Goal: Task Accomplishment & Management: Use online tool/utility

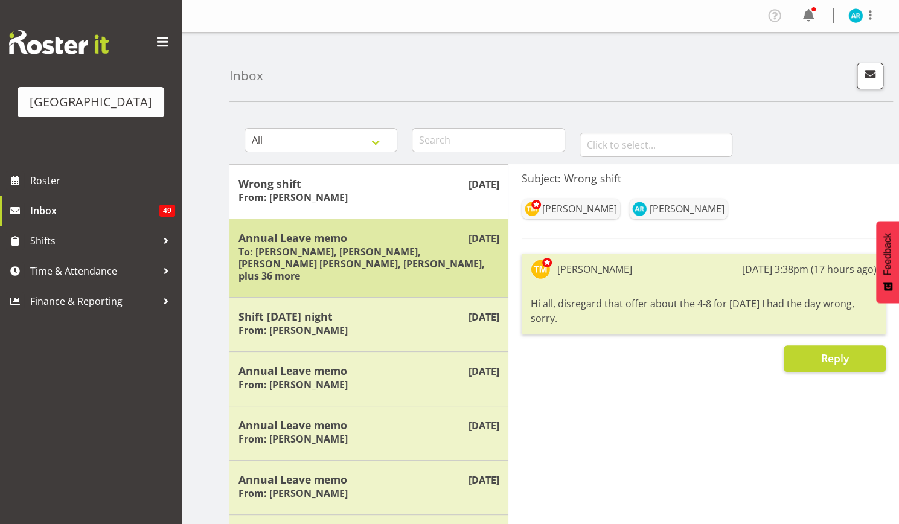
click at [420, 265] on h6 "To: [PERSON_NAME], [PERSON_NAME], [PERSON_NAME] [PERSON_NAME], [PERSON_NAME], p…" at bounding box center [368, 264] width 261 height 36
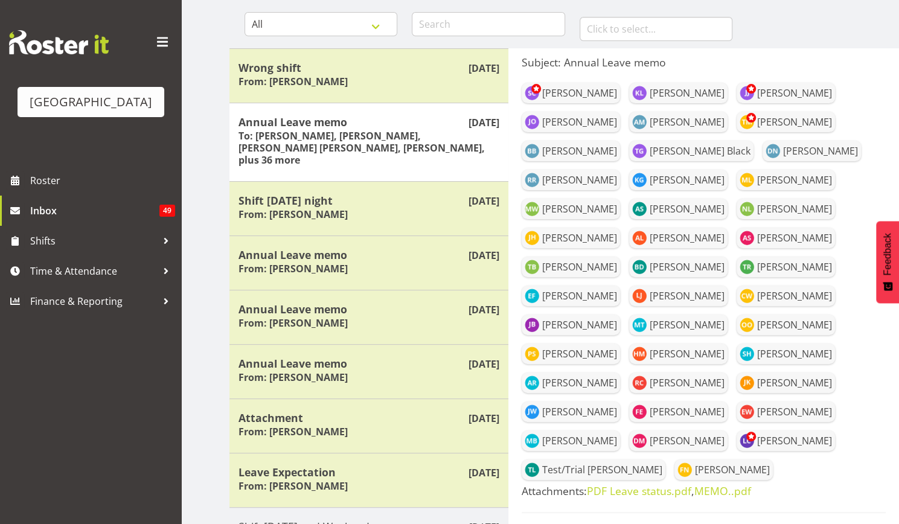
scroll to position [115, 0]
click at [820, 98] on div "[PERSON_NAME] [PERSON_NAME] [PERSON_NAME] [PERSON_NAME] [PERSON_NAME] [PERSON_N…" at bounding box center [704, 282] width 364 height 406
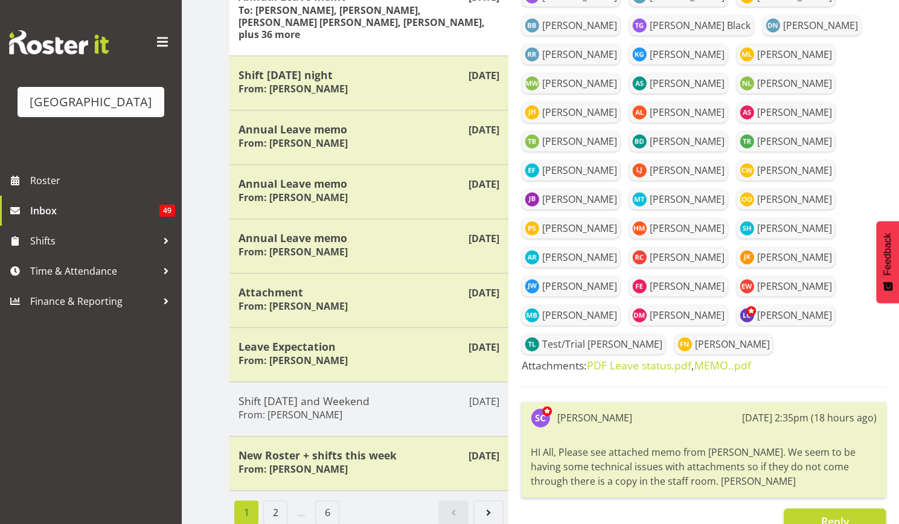
click at [718, 456] on div "HI All, Please see attached memo from [PERSON_NAME]. We seem to be having some …" at bounding box center [704, 467] width 346 height 50
click at [704, 444] on div "HI All, Please see attached memo from [PERSON_NAME]. We seem to be having some …" at bounding box center [704, 467] width 346 height 50
click at [840, 359] on h5 "Attachments: PDF Leave status.pdf , MEMO..pdf" at bounding box center [704, 365] width 364 height 13
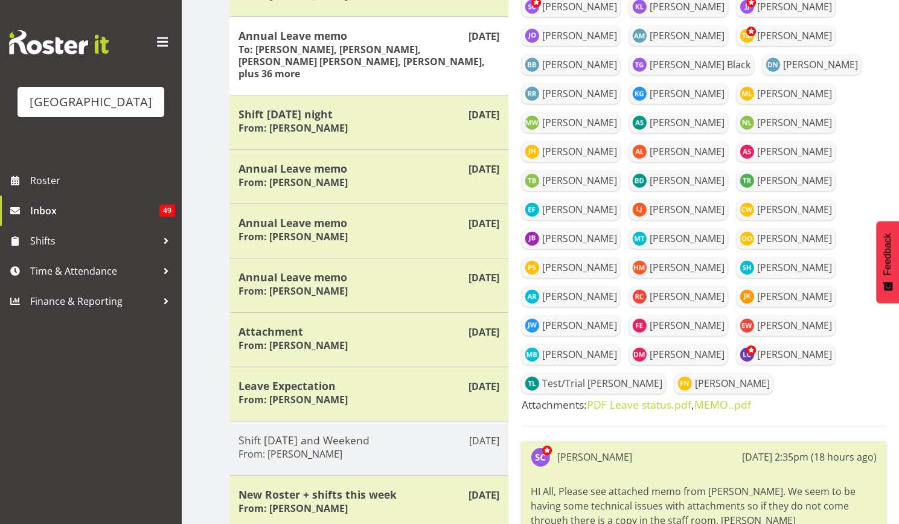
scroll to position [199, 0]
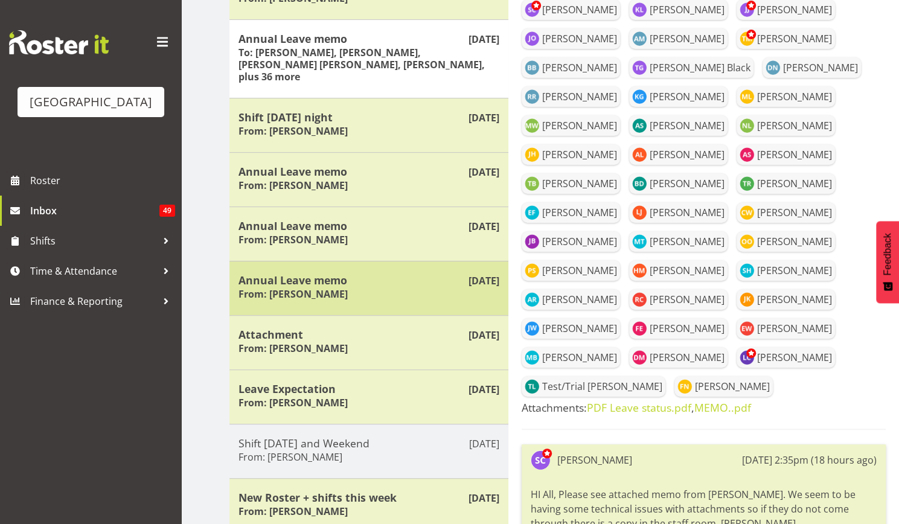
click at [332, 282] on div "Annual Leave memo From: Laurie Cook" at bounding box center [368, 288] width 261 height 30
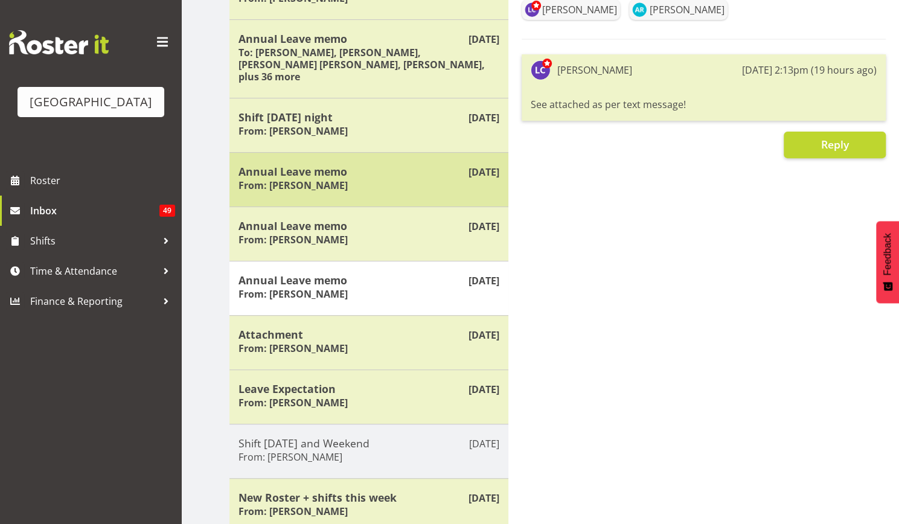
click at [354, 165] on h5 "Annual Leave memo" at bounding box center [368, 171] width 261 height 13
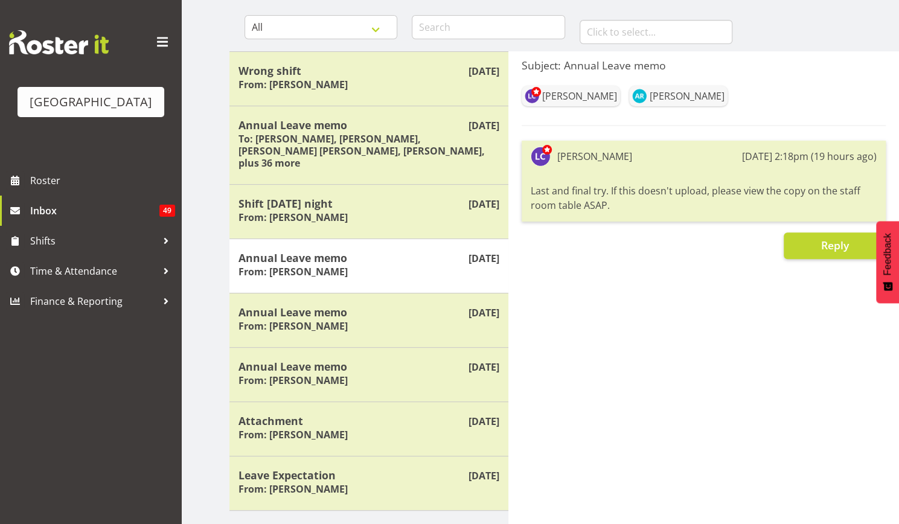
scroll to position [112, 0]
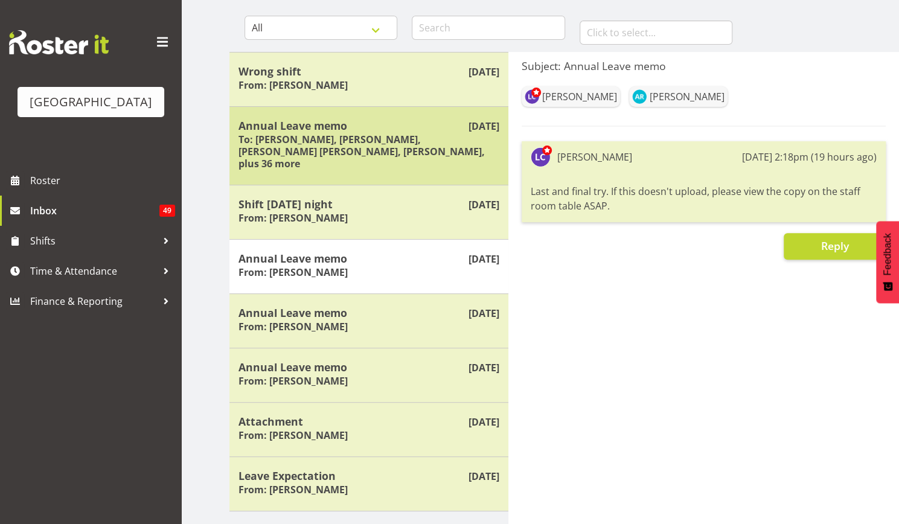
click at [424, 152] on h6 "To: [PERSON_NAME], [PERSON_NAME], [PERSON_NAME] [PERSON_NAME], [PERSON_NAME], p…" at bounding box center [368, 151] width 261 height 36
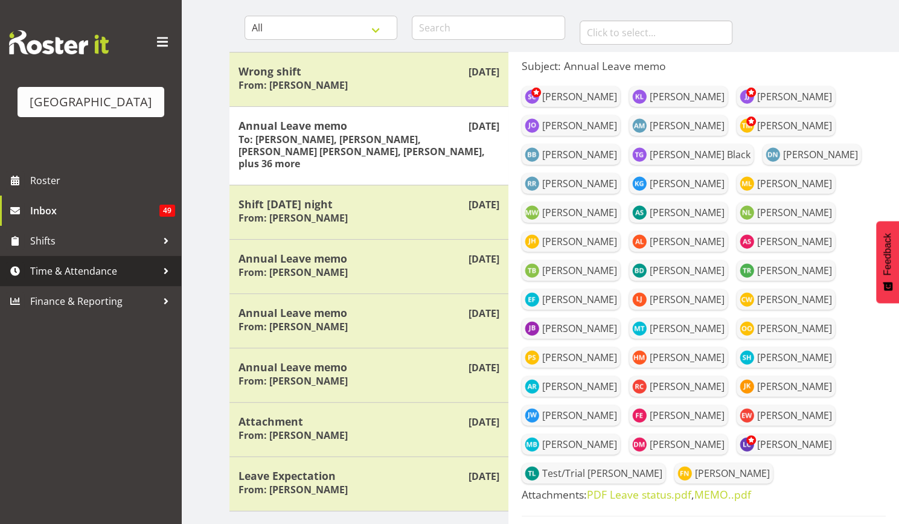
click at [106, 266] on span "Time & Attendance" at bounding box center [93, 271] width 127 height 18
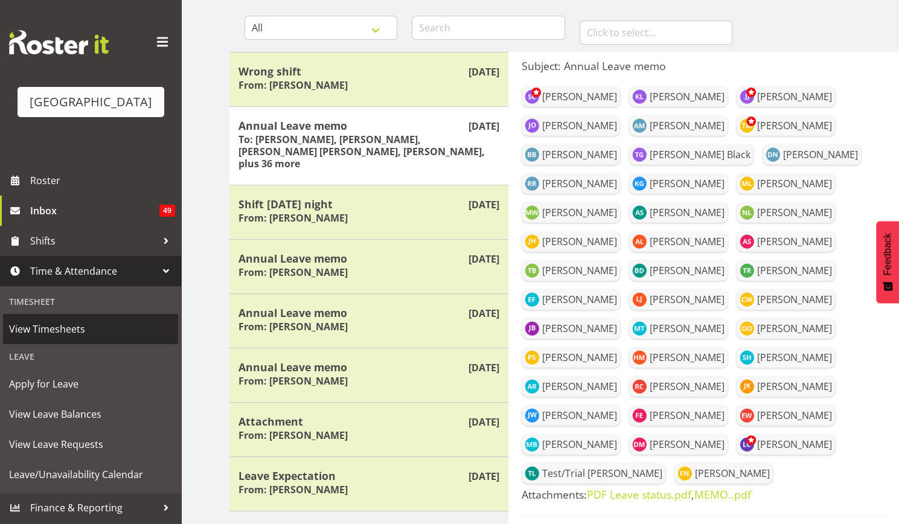
click at [76, 331] on span "View Timesheets" at bounding box center [90, 329] width 163 height 18
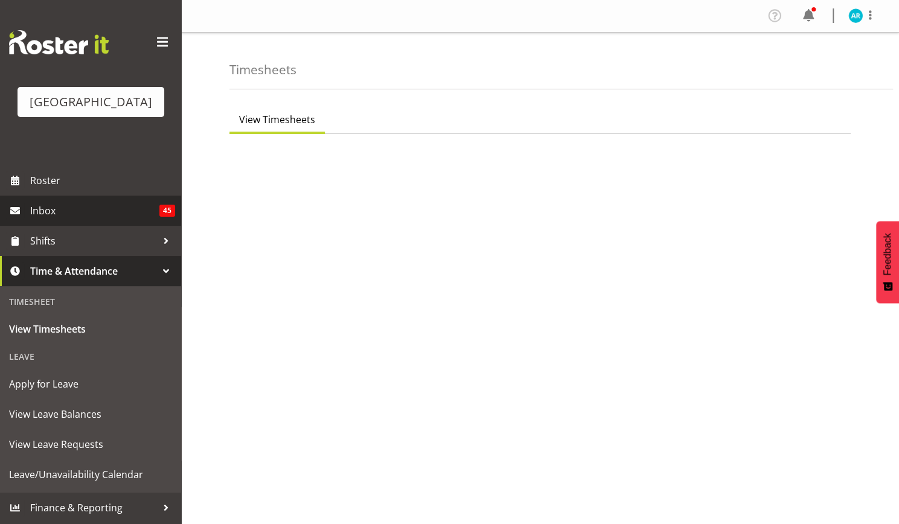
click at [123, 220] on link "Inbox 45" at bounding box center [90, 211] width 181 height 30
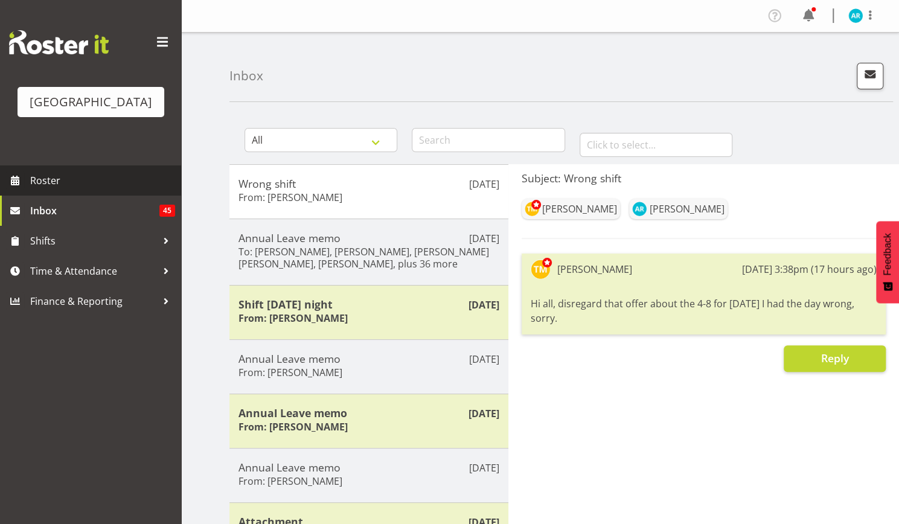
click at [38, 173] on span "Roster" at bounding box center [102, 180] width 145 height 18
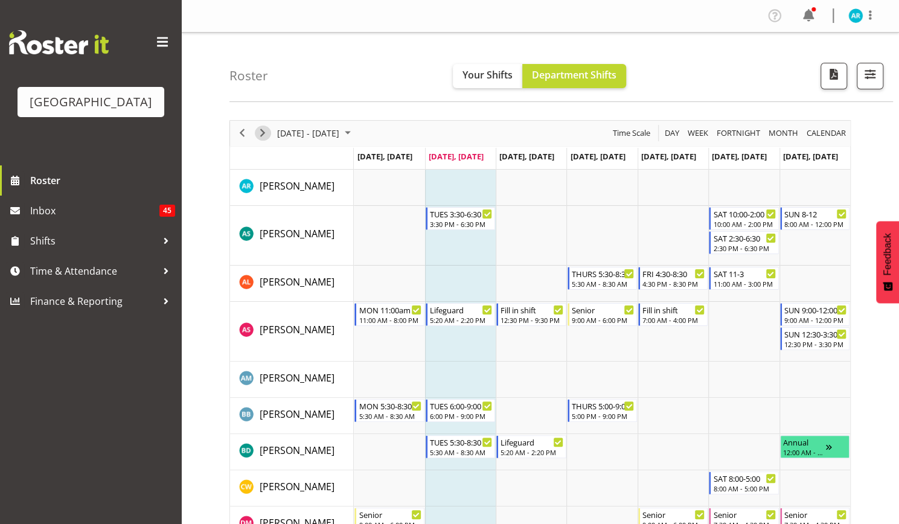
click at [263, 133] on span "Next" at bounding box center [262, 133] width 14 height 15
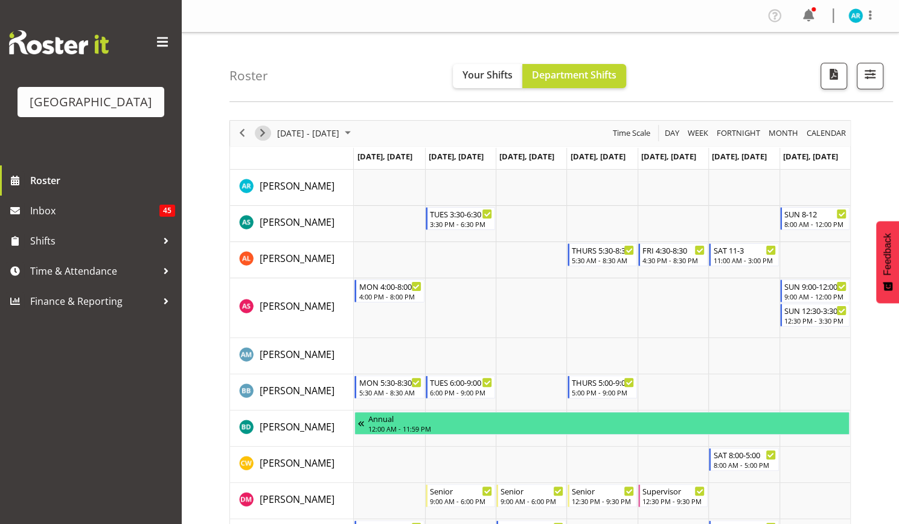
click at [266, 133] on span "Next" at bounding box center [262, 133] width 14 height 15
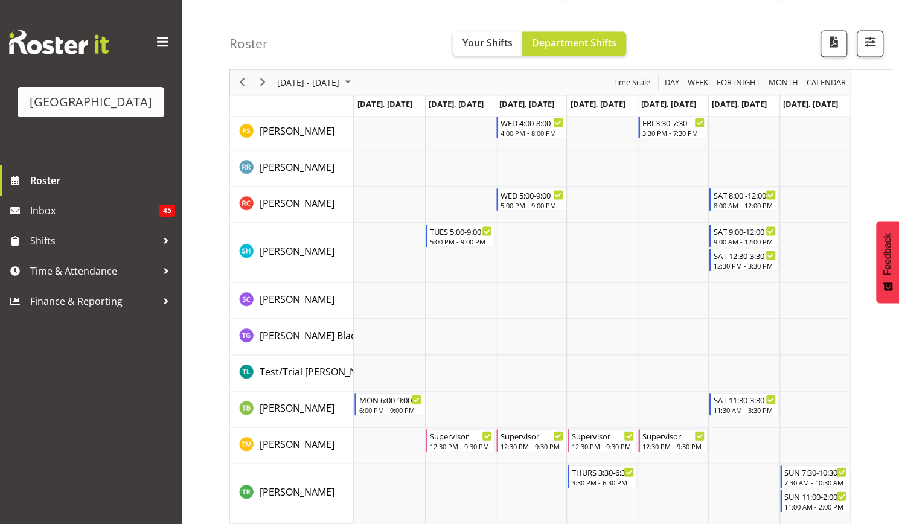
scroll to position [1328, 0]
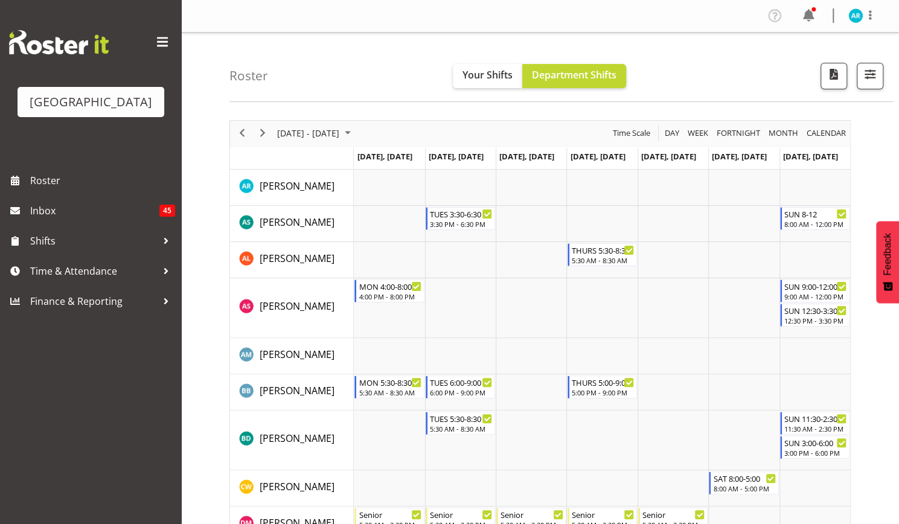
click at [251, 129] on div "previous period" at bounding box center [242, 133] width 21 height 25
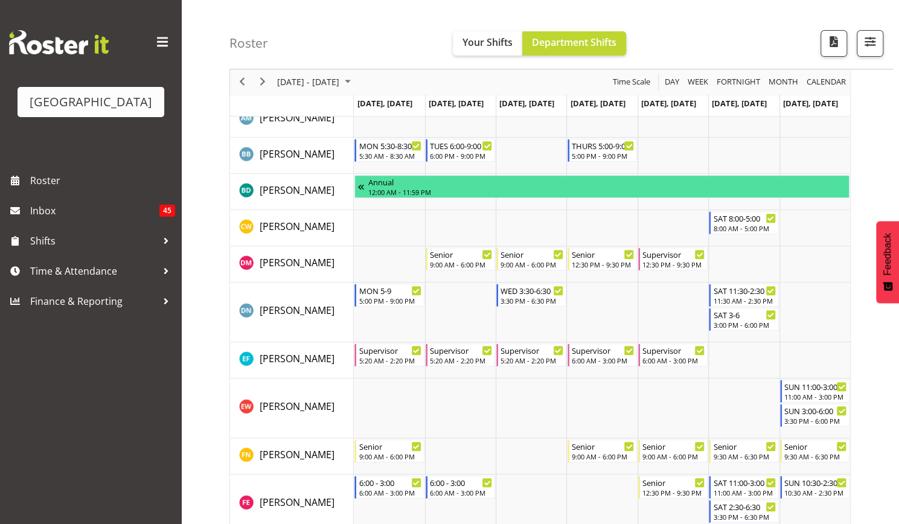
scroll to position [237, 0]
